Goal: Task Accomplishment & Management: Manage account settings

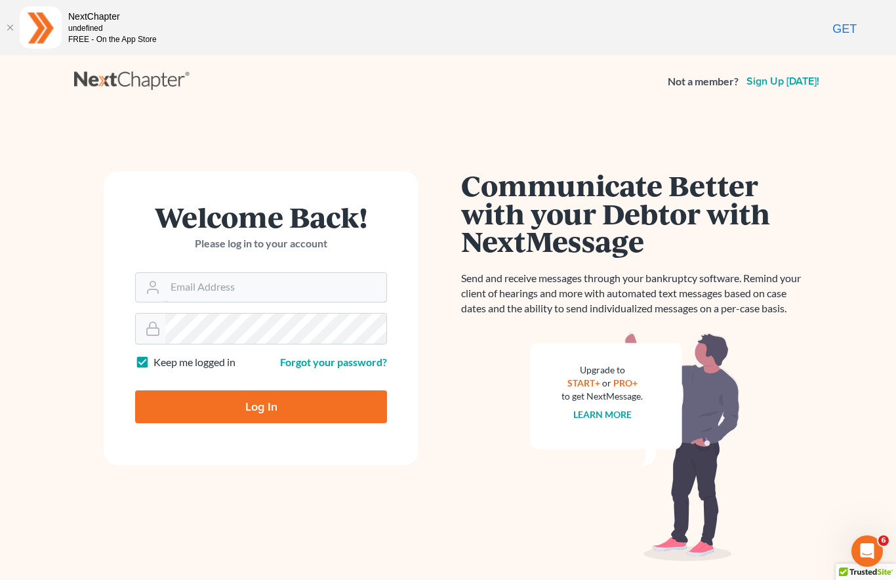
click at [248, 273] on input "Email Address" at bounding box center [275, 287] width 221 height 29
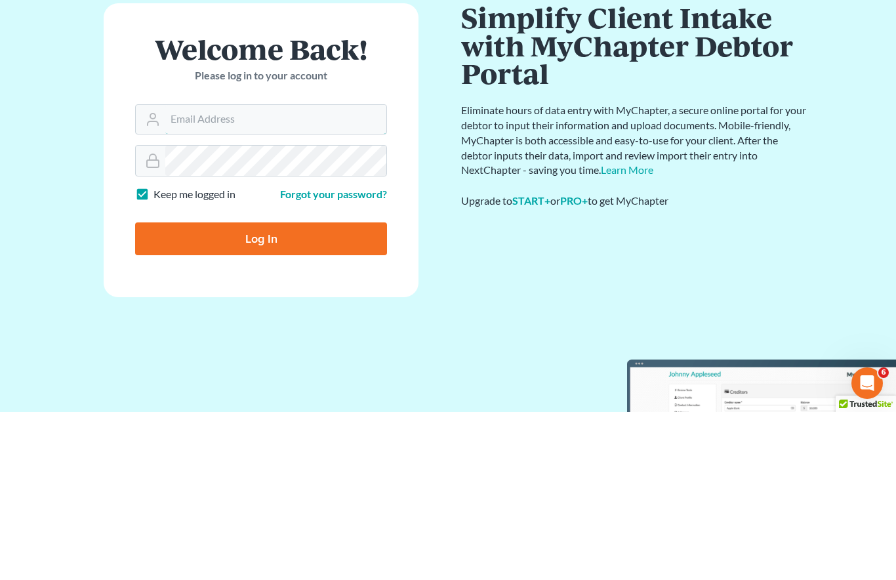
scroll to position [55, 0]
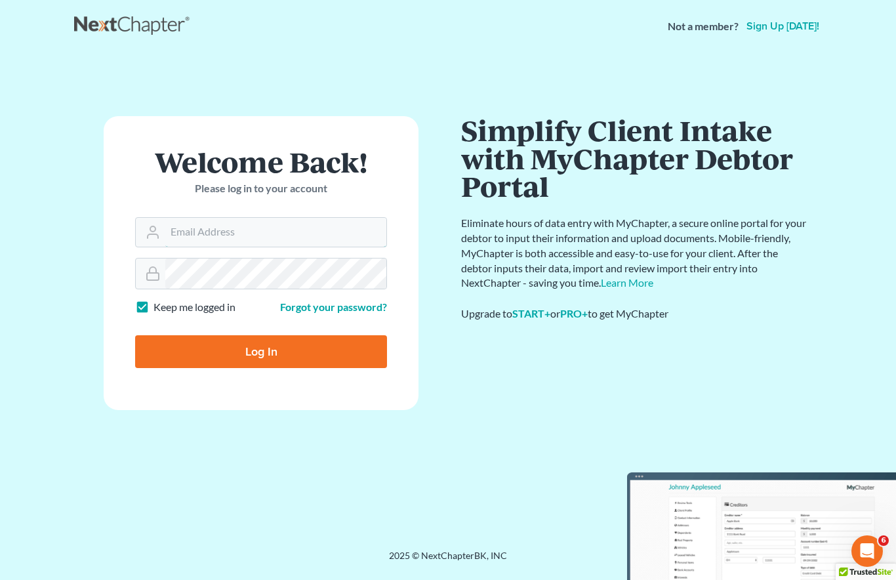
type input "[PERSON_NAME][EMAIL_ADDRESS][DOMAIN_NAME]"
click at [285, 344] on input "Log In" at bounding box center [261, 351] width 252 height 33
type input "Thinking..."
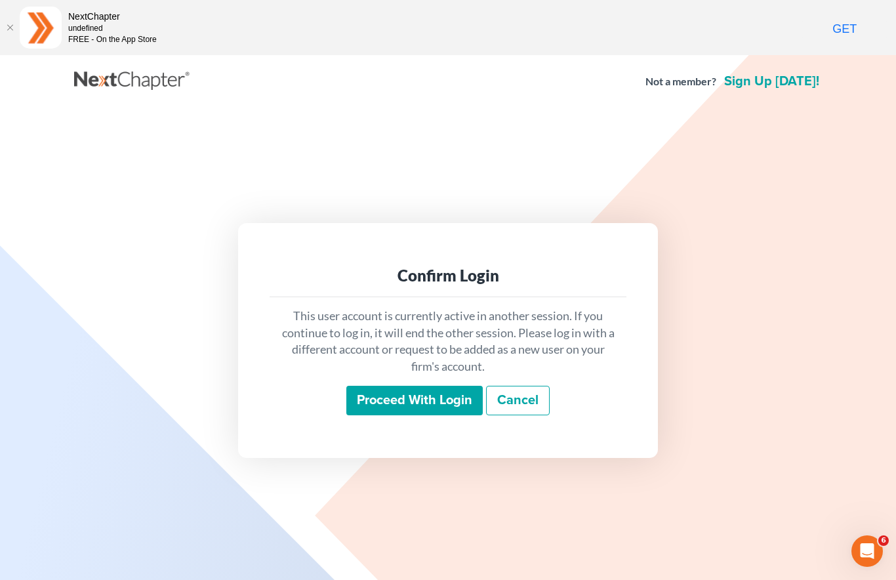
click at [424, 408] on input "Proceed with login" at bounding box center [414, 401] width 136 height 30
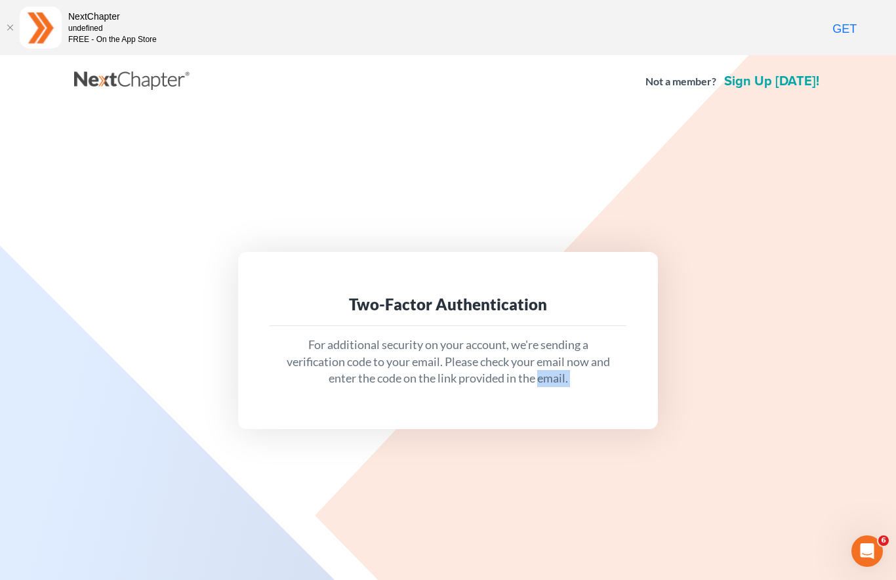
click at [492, 410] on div "Two-Factor Authentication For additional security on your account, we're sendin…" at bounding box center [448, 340] width 420 height 177
